Goal: Information Seeking & Learning: Check status

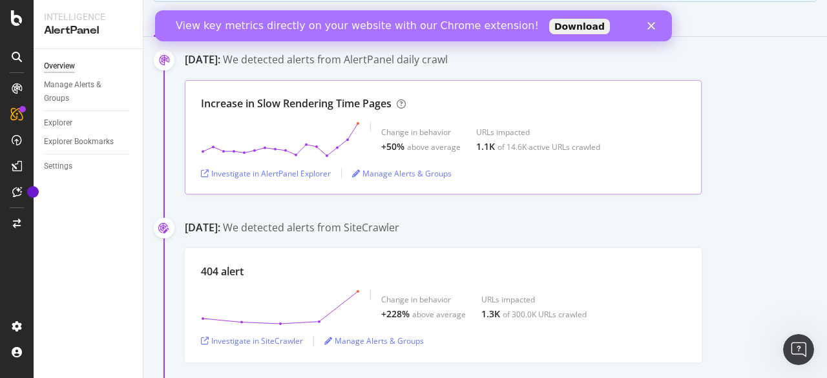
scroll to position [174, 0]
click at [323, 170] on div "Investigate in AlertPanel Explorer" at bounding box center [266, 172] width 130 height 11
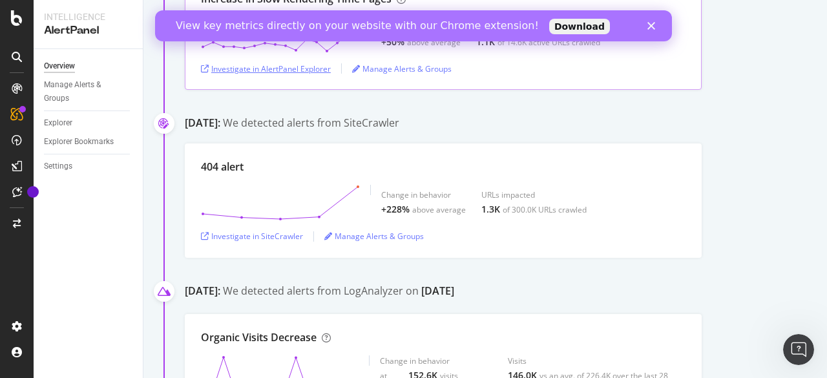
scroll to position [278, 0]
click at [290, 231] on div "Investigate in SiteCrawler" at bounding box center [252, 235] width 102 height 11
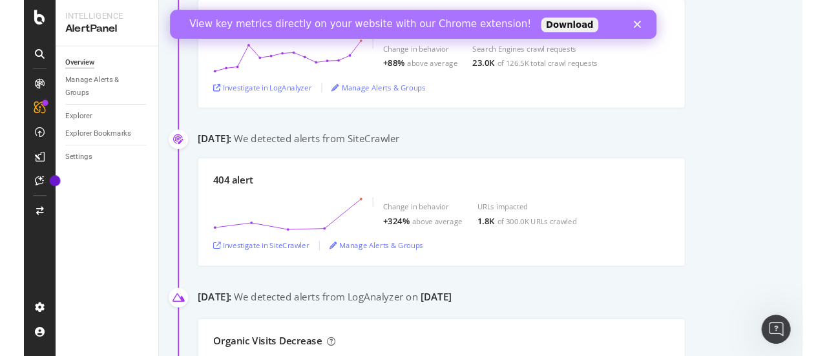
scroll to position [0, 0]
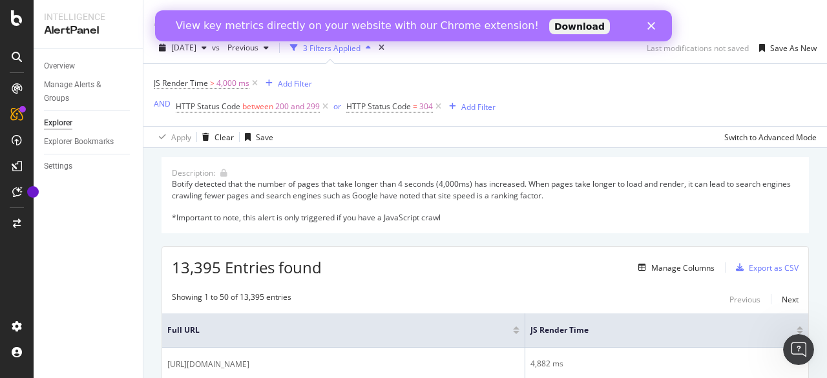
click at [654, 24] on icon "Close" at bounding box center [651, 26] width 8 height 8
